Goal: Information Seeking & Learning: Learn about a topic

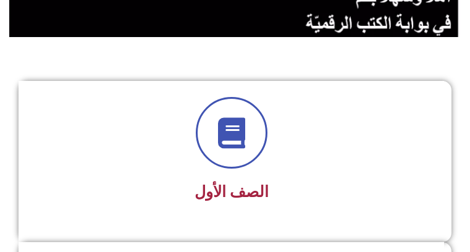
scroll to position [247, 0]
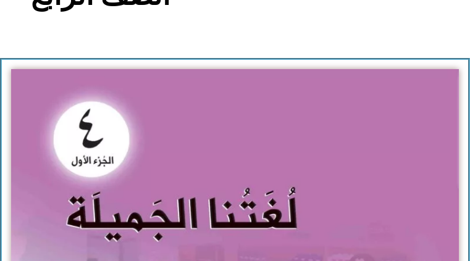
scroll to position [185, 0]
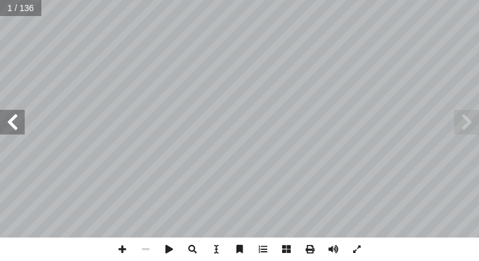
click at [1, 120] on span at bounding box center [12, 122] width 25 height 25
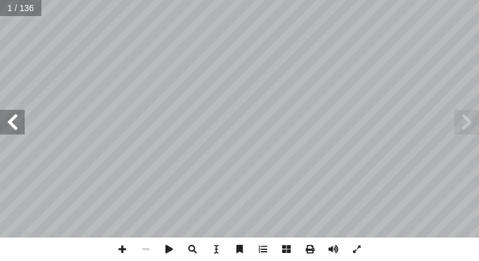
click at [1, 120] on span at bounding box center [12, 122] width 25 height 25
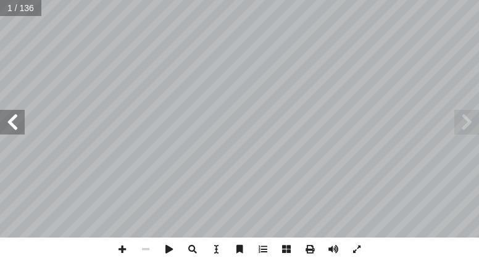
click at [1, 120] on span at bounding box center [12, 122] width 25 height 25
click at [262, 248] on span at bounding box center [262, 249] width 23 height 23
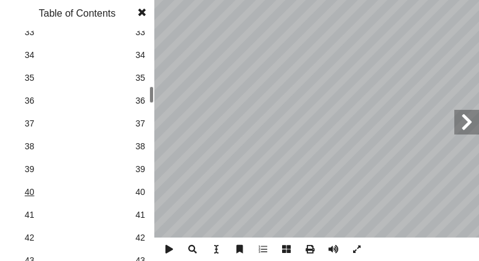
click at [33, 197] on span "40" at bounding box center [77, 192] width 105 height 13
click at [145, 11] on span at bounding box center [142, 12] width 22 height 25
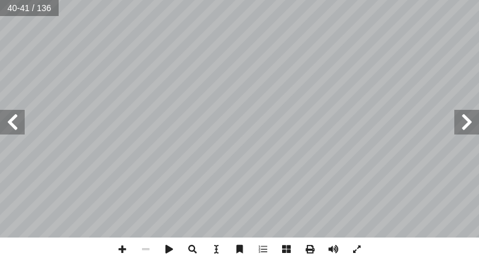
click at [19, 127] on span at bounding box center [12, 122] width 25 height 25
click at [17, 127] on span at bounding box center [12, 122] width 25 height 25
click at [120, 256] on span at bounding box center [122, 249] width 23 height 23
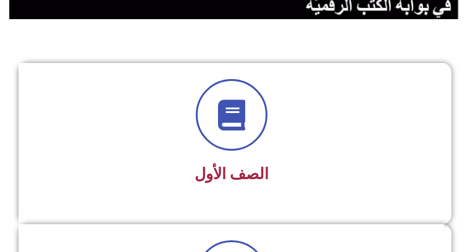
scroll to position [247, 0]
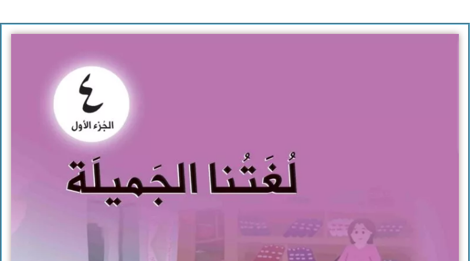
scroll to position [185, 0]
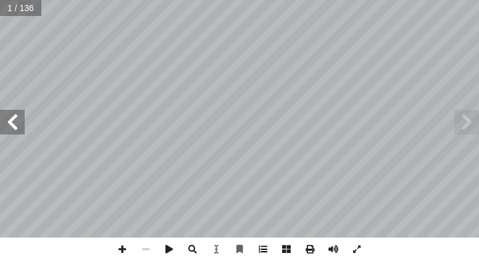
click at [267, 250] on span at bounding box center [262, 249] width 23 height 23
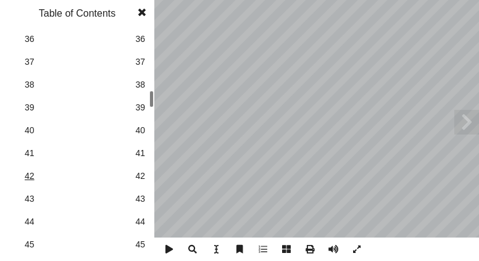
click at [29, 175] on span "42" at bounding box center [77, 176] width 105 height 13
click at [135, 11] on span at bounding box center [142, 12] width 22 height 25
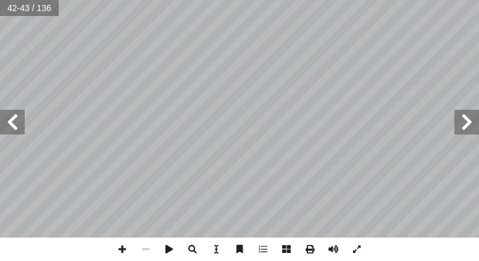
click at [9, 120] on span at bounding box center [12, 122] width 25 height 25
click at [123, 251] on span at bounding box center [122, 249] width 23 height 23
